Goal: Answer question/provide support: Share knowledge or assist other users

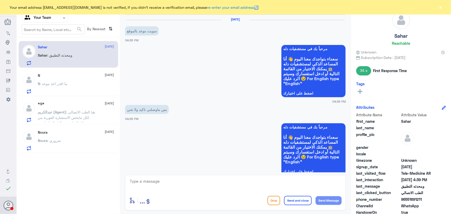
scroll to position [286, 0]
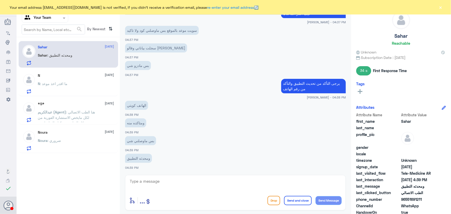
click at [441, 9] on button "×" at bounding box center [440, 7] width 5 height 5
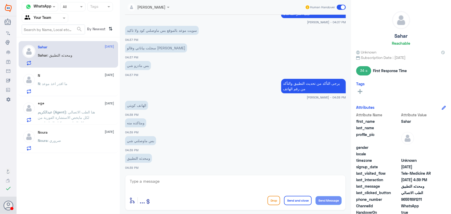
click at [56, 63] on p "Sahar : ومحدثه التطبيق" at bounding box center [55, 58] width 35 height 13
click at [74, 88] on div "N : ما اقدر اخذ موعد" at bounding box center [76, 88] width 76 height 12
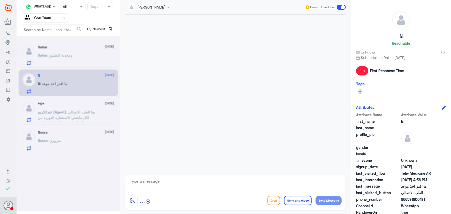
scroll to position [334, 0]
click at [78, 109] on p "عبدالكريم (Agent) : هنا الطب الاتصالي لكل مايخص الاستشارة الفورية من خلال التطب…" at bounding box center [67, 115] width 58 height 13
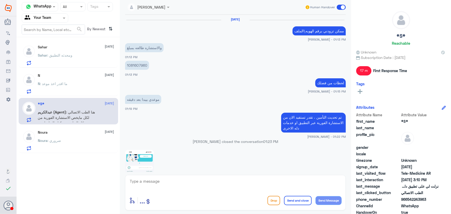
scroll to position [354, 0]
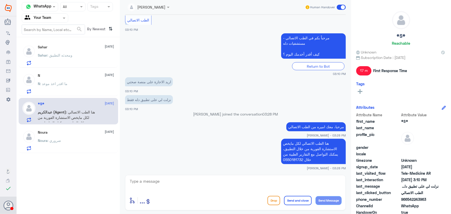
click at [81, 132] on div "Noura 8 October" at bounding box center [76, 132] width 76 height 4
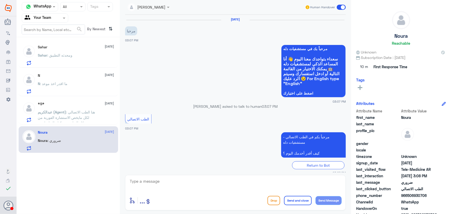
scroll to position [165, 0]
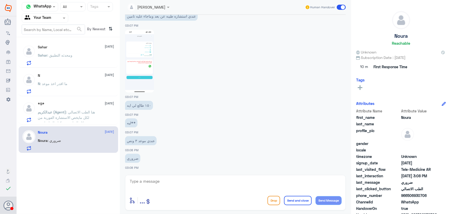
click at [58, 57] on p "Sahar : ومحدثه التطبيق" at bounding box center [55, 58] width 35 height 13
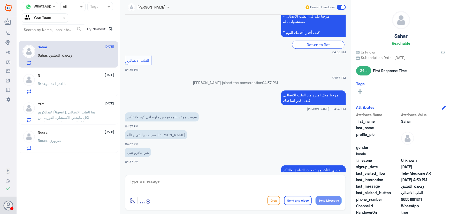
scroll to position [664, 0]
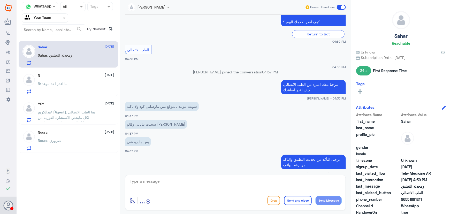
click at [138, 120] on p "سجلت بياناتي وقالو راح يدزون تاكيد" at bounding box center [156, 124] width 62 height 9
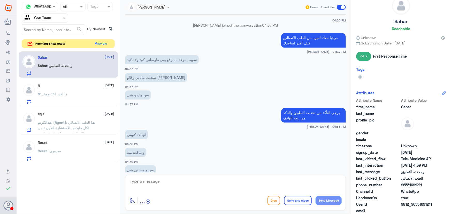
scroll to position [31, 0]
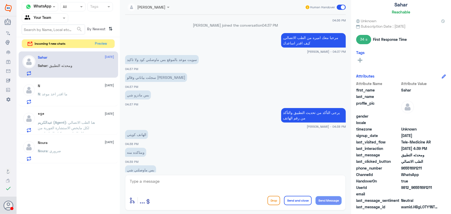
drag, startPoint x: 416, startPoint y: 186, endPoint x: 440, endPoint y: 185, distance: 23.8
click at [440, 185] on div "UserId 9812_96551691211" at bounding box center [401, 188] width 90 height 6
click at [421, 190] on div "UserId 9812_96551691211" at bounding box center [401, 188] width 90 height 6
drag, startPoint x: 401, startPoint y: 187, endPoint x: 396, endPoint y: 186, distance: 5.2
click at [400, 187] on div "UserId 9812_96551691211" at bounding box center [401, 188] width 90 height 6
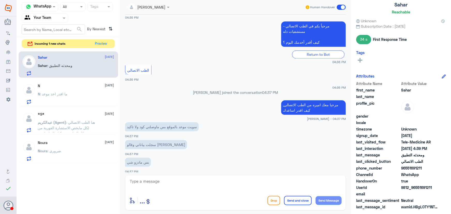
scroll to position [617, 0]
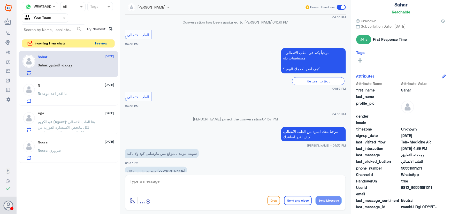
click at [101, 46] on button "Preview" at bounding box center [101, 44] width 16 height 8
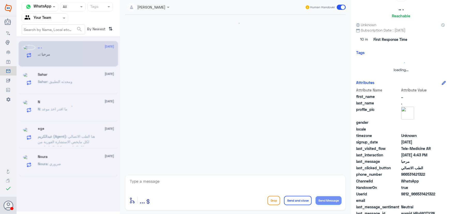
scroll to position [352, 0]
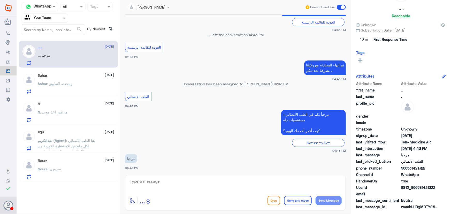
click at [76, 88] on div "Sahar : ومحدثه التطبيق" at bounding box center [76, 88] width 76 height 12
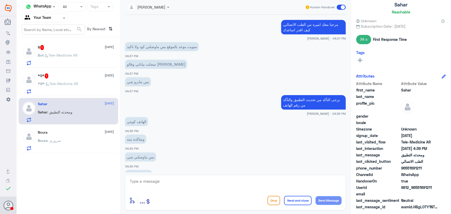
scroll to position [262, 0]
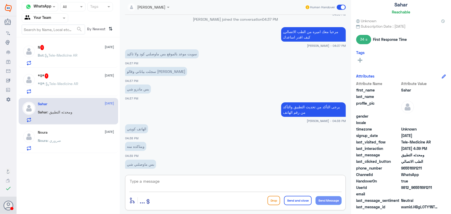
click at [191, 178] on textarea at bounding box center [235, 184] width 212 height 13
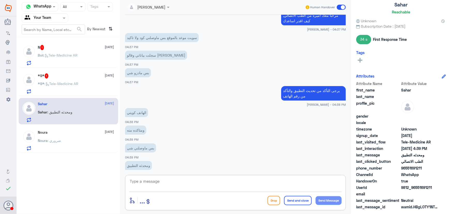
scroll to position [286, 0]
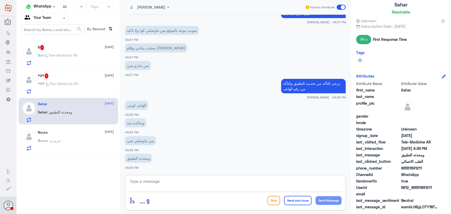
click at [72, 72] on div "*S* 1 8 October *S* : Tele-Medicine AR" at bounding box center [69, 83] width 100 height 27
click at [70, 74] on div "*S* 1 8 October" at bounding box center [76, 75] width 76 height 5
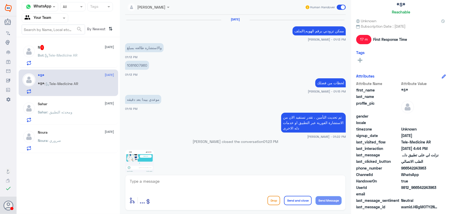
scroll to position [354, 0]
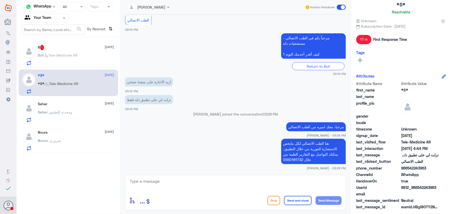
click at [70, 49] on div "N 1 8 October" at bounding box center [76, 47] width 76 height 5
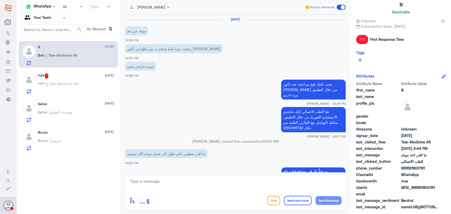
scroll to position [320, 0]
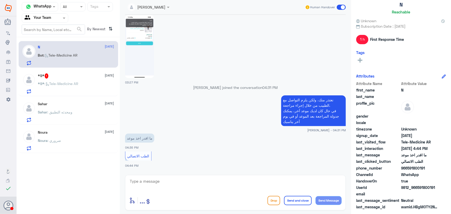
click at [85, 102] on div "Sahar 8 October" at bounding box center [76, 104] width 76 height 4
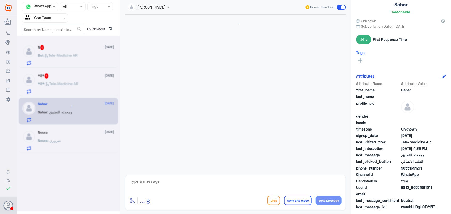
scroll to position [286, 0]
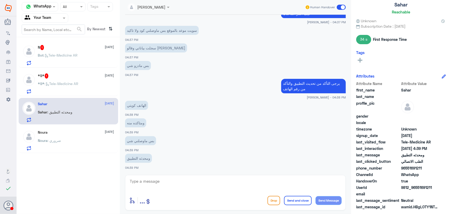
click at [70, 56] on span ": Tele-Medicine AR" at bounding box center [61, 55] width 34 height 4
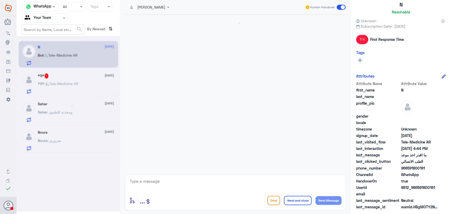
scroll to position [320, 0]
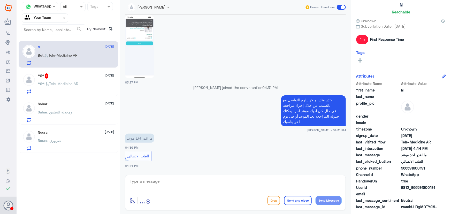
click at [70, 80] on div "*S* 1 8 October *S* : Tele-Medicine AR" at bounding box center [76, 83] width 76 height 20
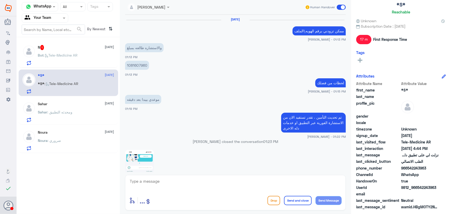
scroll to position [354, 0]
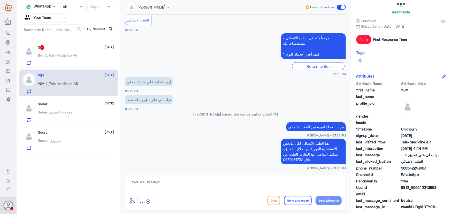
click at [72, 56] on span ": Tele-Medicine AR" at bounding box center [61, 55] width 34 height 4
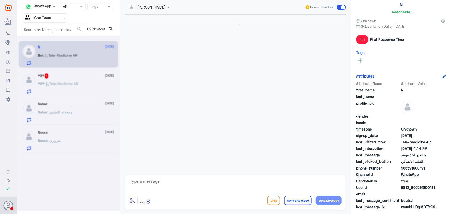
scroll to position [320, 0]
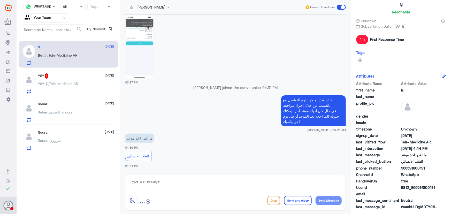
click at [71, 80] on div "*S* 1 8 October *S* : Tele-Medicine AR" at bounding box center [76, 83] width 76 height 20
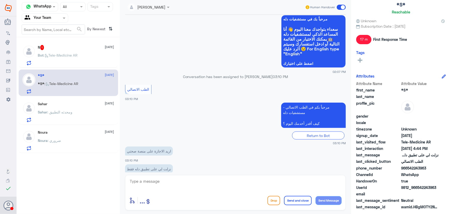
scroll to position [284, 0]
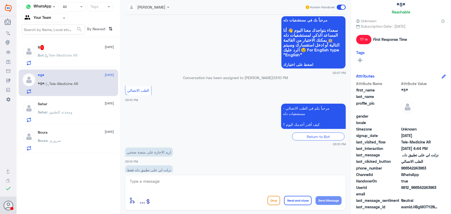
click at [98, 54] on div "Bot : Tele-Medicine AR" at bounding box center [76, 60] width 76 height 12
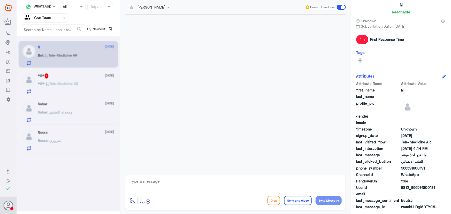
scroll to position [320, 0]
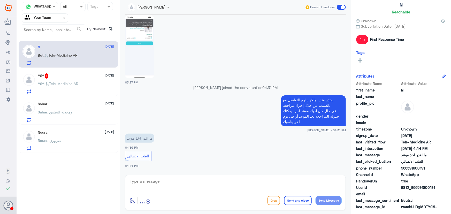
click at [79, 111] on div "Sahar : ومحدثه التطبيق" at bounding box center [76, 117] width 76 height 12
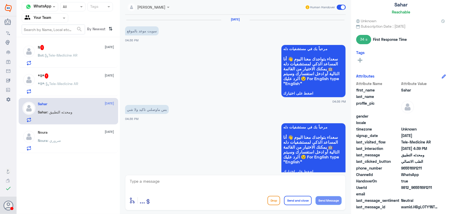
scroll to position [286, 0]
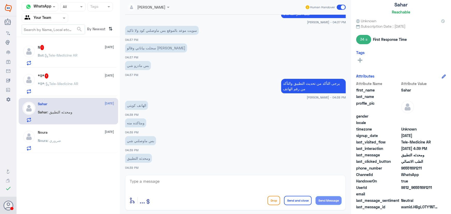
click at [144, 184] on textarea at bounding box center [235, 184] width 212 height 13
click at [74, 81] on span ": Tele-Medicine AR" at bounding box center [62, 83] width 34 height 4
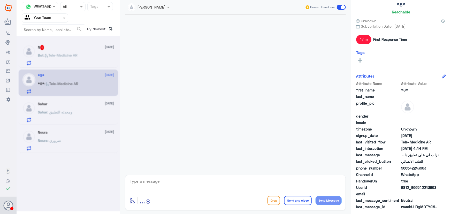
scroll to position [354, 0]
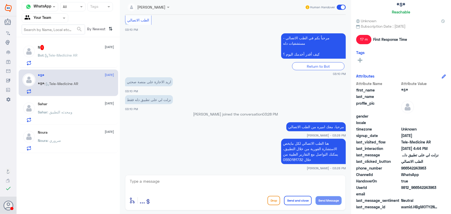
click at [70, 105] on div "Sahar 8 October" at bounding box center [76, 104] width 76 height 4
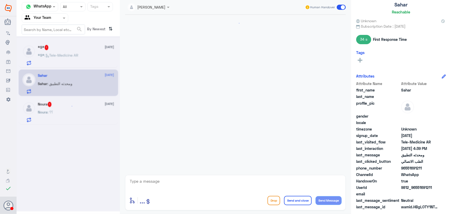
scroll to position [354, 0]
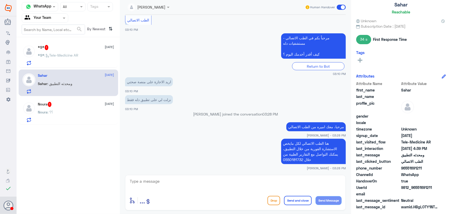
click at [60, 119] on div "Noura : ؟؟" at bounding box center [76, 117] width 76 height 12
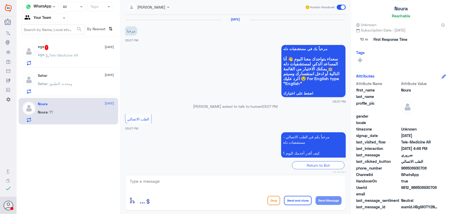
scroll to position [165, 0]
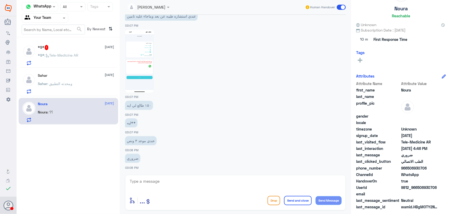
click at [107, 67] on div "*S* 1 8 October *S* : Tele-Medicine AR" at bounding box center [69, 54] width 100 height 27
click at [86, 54] on div "*S* : Tele-Medicine AR" at bounding box center [76, 60] width 76 height 12
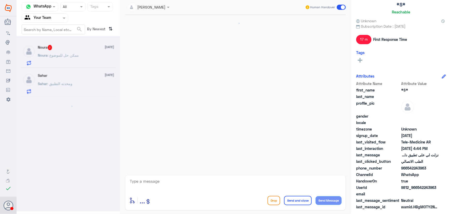
scroll to position [354, 0]
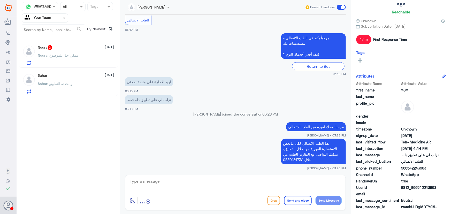
click at [78, 73] on div "Sahar 8 October" at bounding box center [76, 75] width 76 height 4
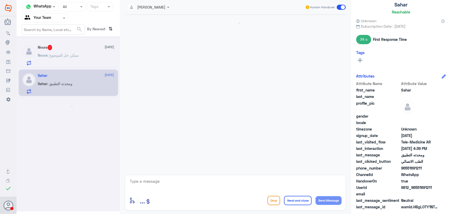
scroll to position [243, 0]
click at [81, 57] on div "Noura : ممكن حل للموضوع" at bounding box center [76, 60] width 76 height 12
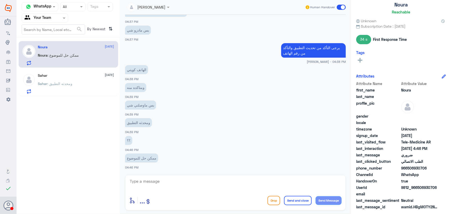
click at [80, 79] on div "Sahar 8 October Sahar : ومحدثه التطبيق" at bounding box center [76, 83] width 76 height 20
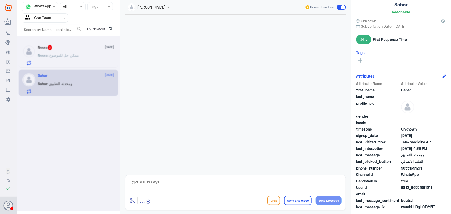
click at [72, 54] on div at bounding box center [68, 123] width 103 height 175
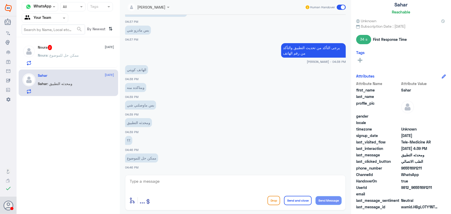
click at [71, 55] on span ": ممكن حل للموضوع" at bounding box center [63, 55] width 31 height 4
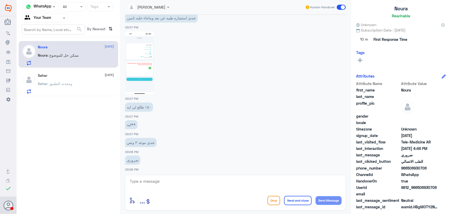
scroll to position [165, 0]
click at [154, 181] on textarea at bounding box center [235, 184] width 212 height 13
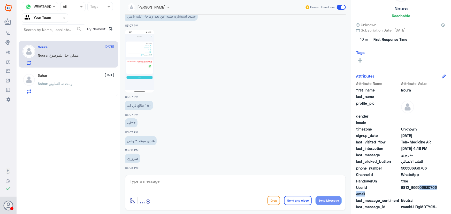
drag, startPoint x: 417, startPoint y: 186, endPoint x: 451, endPoint y: 192, distance: 33.8
click at [451, 192] on div "Noura Reachable Unknown Subscription Date : 10/08/2025 10 m First Response Time…" at bounding box center [401, 108] width 100 height 216
copy div "506930706 email"
click at [169, 174] on div "عبدالكريم الموسى Human Handover 8 Oct 2025 مرحبا 03:07 PM مرحباً بك في مستشفيات…" at bounding box center [235, 108] width 231 height 216
click at [163, 184] on textarea at bounding box center [235, 184] width 212 height 13
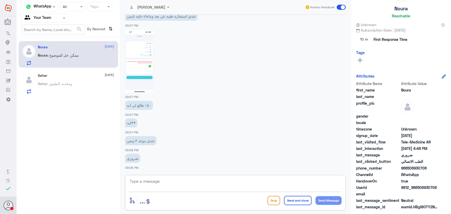
click at [60, 87] on p "Sahar : ومحدثه التطبيق" at bounding box center [55, 87] width 35 height 13
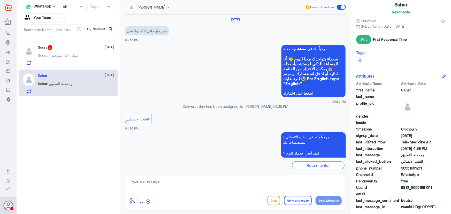
scroll to position [243, 0]
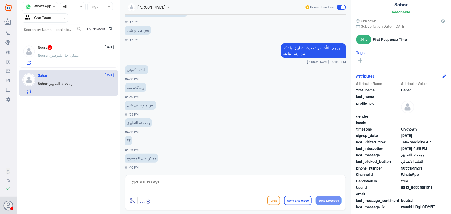
click at [61, 88] on p "Sahar : ومحدثه التطبيق" at bounding box center [55, 87] width 35 height 13
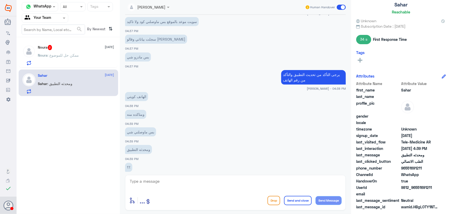
scroll to position [149, 0]
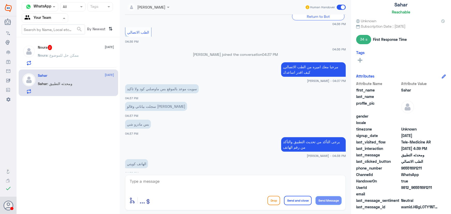
click at [50, 16] on input "text" at bounding box center [39, 18] width 28 height 6
click at [53, 26] on div "All" at bounding box center [45, 30] width 47 height 10
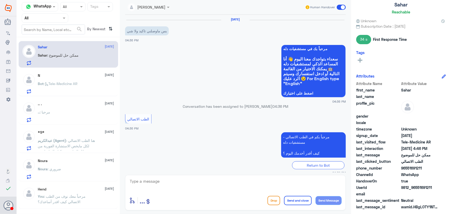
scroll to position [243, 0]
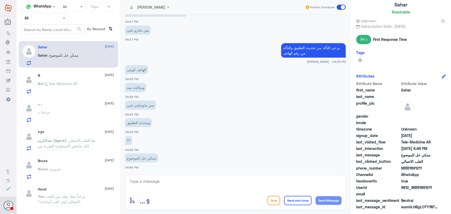
click at [82, 177] on div "Noura : ضروري" at bounding box center [76, 174] width 76 height 12
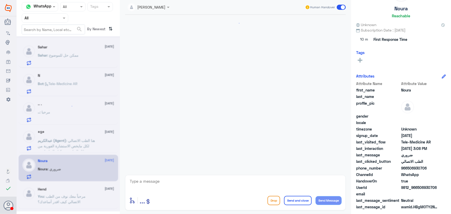
scroll to position [165, 0]
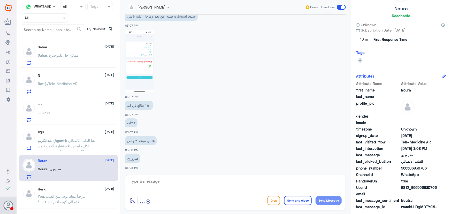
click at [76, 146] on span ": هنا الطب الاتصالي لكل مايخص الاستشارة الفورية من خلال التطبيق، يمكنك التواصل …" at bounding box center [66, 148] width 57 height 21
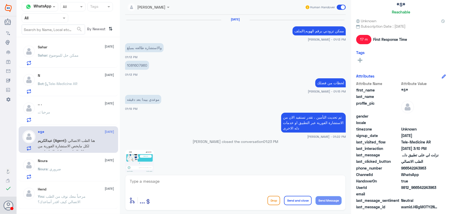
scroll to position [354, 0]
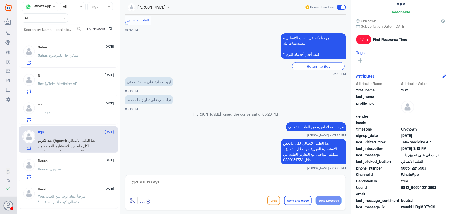
click at [75, 121] on div ".. : مرحبا" at bounding box center [76, 117] width 76 height 12
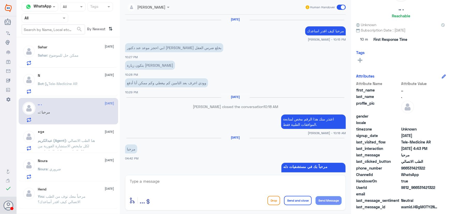
scroll to position [352, 0]
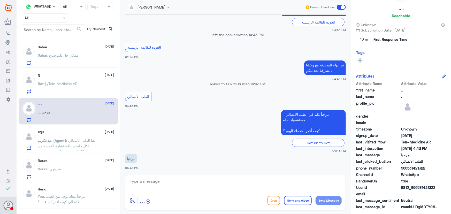
click at [81, 98] on div ".. . 8 October .. : مرحبا" at bounding box center [69, 111] width 100 height 27
click at [84, 87] on div "Bot : Tele-Medicine AR" at bounding box center [76, 88] width 76 height 12
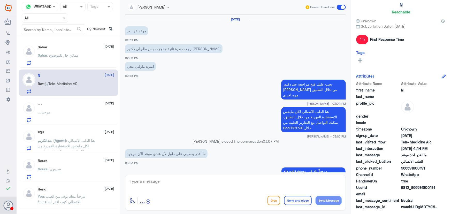
scroll to position [320, 0]
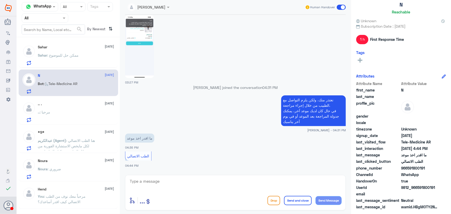
click at [76, 61] on p "Sahar : ممكن حل للموضوع" at bounding box center [58, 58] width 41 height 13
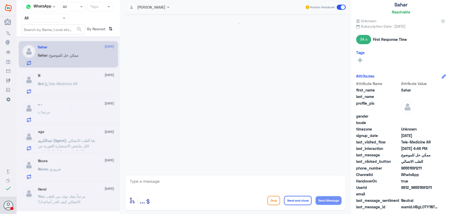
scroll to position [243, 0]
